Goal: Information Seeking & Learning: Learn about a topic

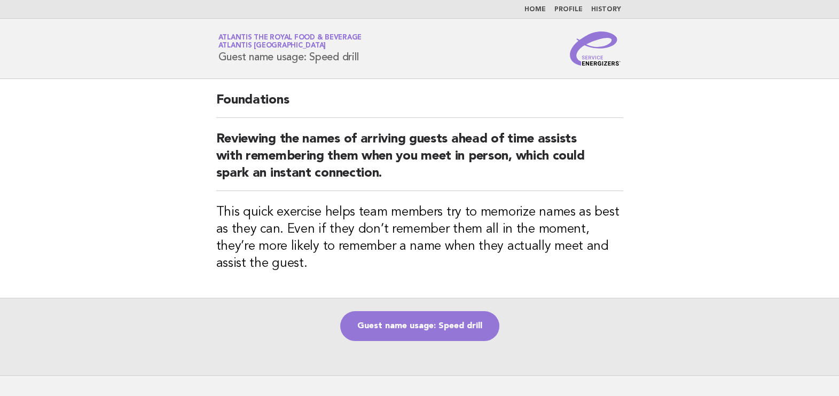
drag, startPoint x: 212, startPoint y: 55, endPoint x: 369, endPoint y: 54, distance: 156.4
click at [369, 54] on div "Service Energizers Atlantis the Royal Food & Beverage Atlantis [GEOGRAPHIC_DATA…" at bounding box center [419, 48] width 432 height 34
drag, startPoint x: 369, startPoint y: 54, endPoint x: 548, endPoint y: 8, distance: 185.1
click at [546, 8] on link "Home" at bounding box center [534, 9] width 21 height 6
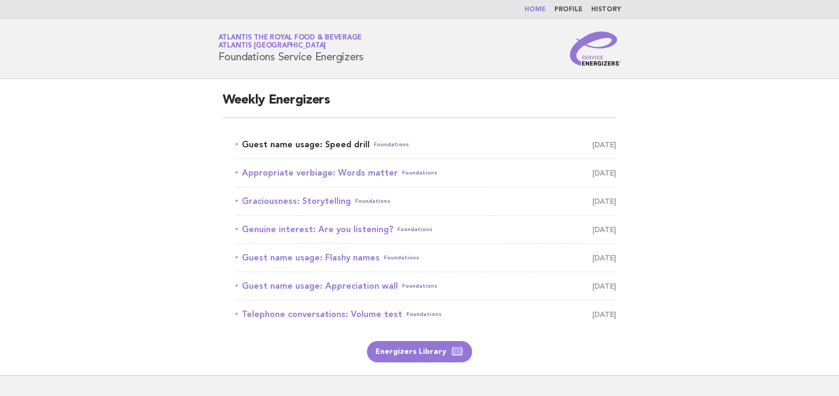
click at [350, 145] on link "Guest name usage: Speed drill Foundations [DATE]" at bounding box center [425, 144] width 381 height 15
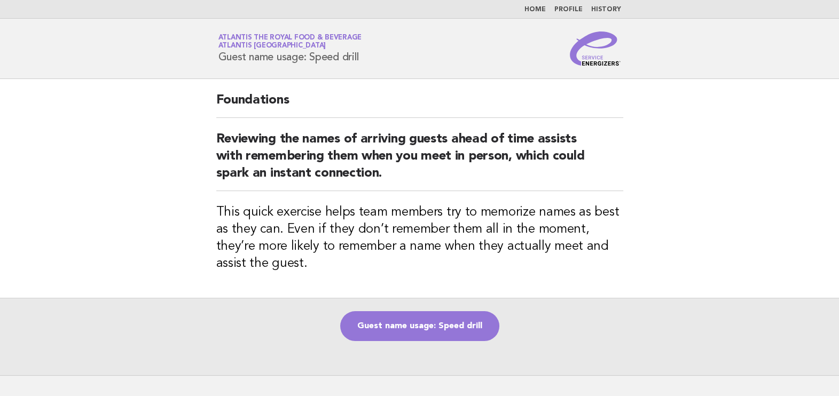
drag, startPoint x: 223, startPoint y: 56, endPoint x: 373, endPoint y: 56, distance: 150.0
click at [373, 56] on div "Service Energizers Atlantis the Royal Food & Beverage Atlantis [GEOGRAPHIC_DATA…" at bounding box center [419, 48] width 432 height 34
click at [377, 61] on div "Service Energizers Atlantis the Royal Food & Beverage Atlantis [GEOGRAPHIC_DATA…" at bounding box center [419, 48] width 432 height 34
drag, startPoint x: 371, startPoint y: 59, endPoint x: 203, endPoint y: 67, distance: 168.3
click at [203, 67] on header "Service Energizers Atlantis the Royal Food & Beverage Atlantis [GEOGRAPHIC_DATA…" at bounding box center [419, 49] width 839 height 60
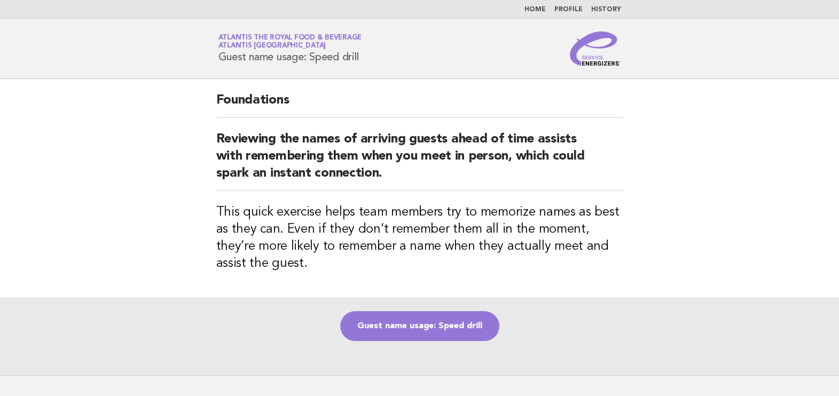
copy h1 "Guest name usage: Speed drill"
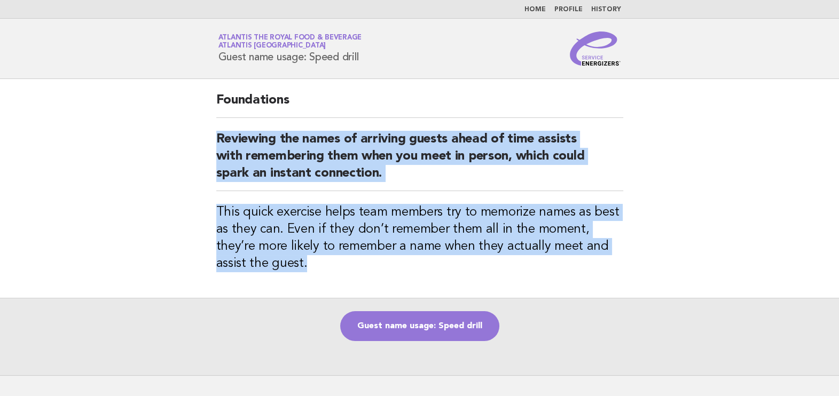
drag, startPoint x: 213, startPoint y: 140, endPoint x: 401, endPoint y: 264, distance: 225.3
click at [401, 264] on div "Foundations Reviewing the names of arriving guests ahead of time assists with r…" at bounding box center [419, 188] width 432 height 219
copy div "Reviewing the names of arriving guests ahead of time assists with remembering t…"
